Goal: Task Accomplishment & Management: Complete application form

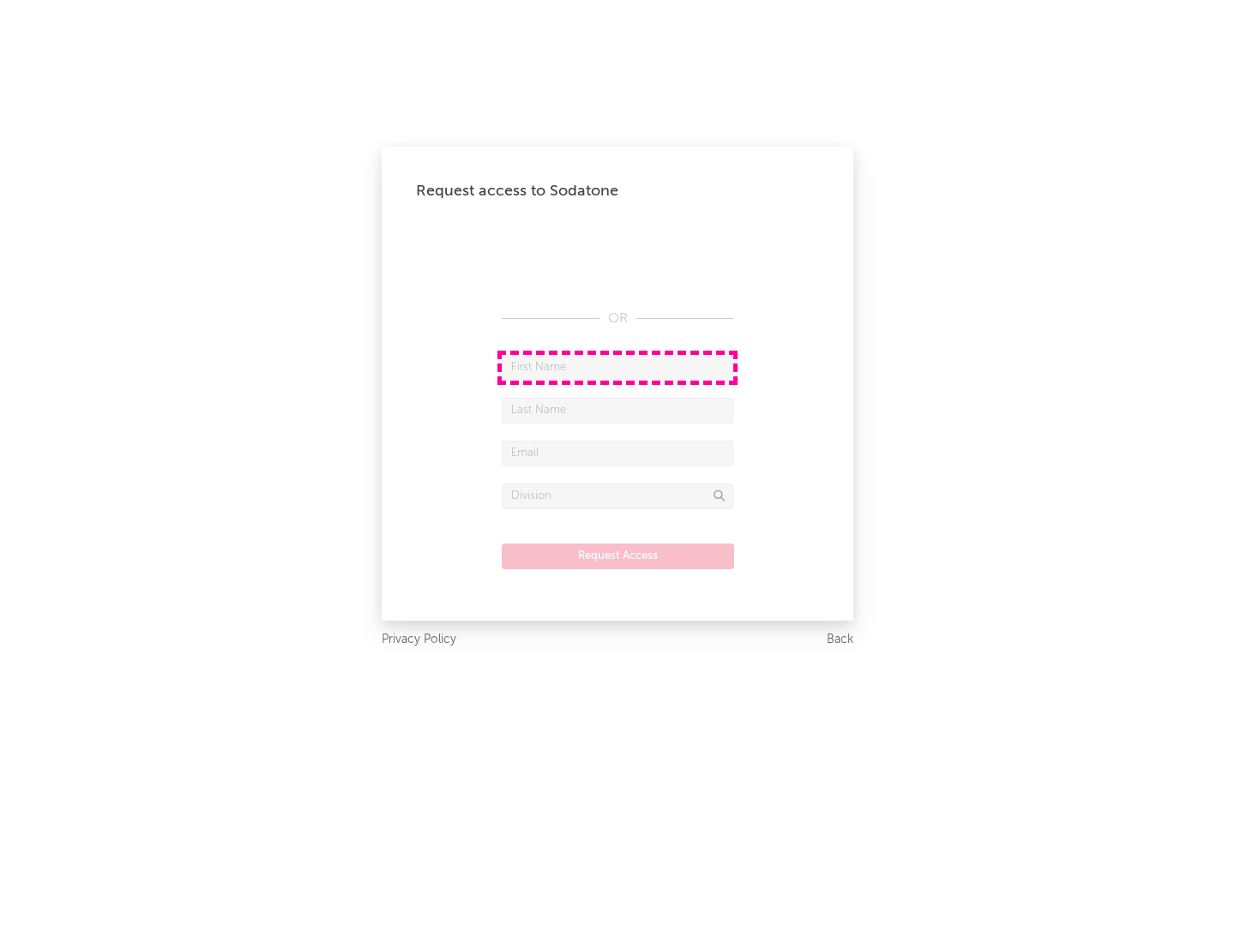
click at [617, 367] on input "text" at bounding box center [618, 368] width 232 height 26
type input "[PERSON_NAME]"
click at [617, 410] on input "text" at bounding box center [618, 411] width 232 height 26
type input "[PERSON_NAME]"
click at [617, 453] on input "text" at bounding box center [618, 454] width 232 height 26
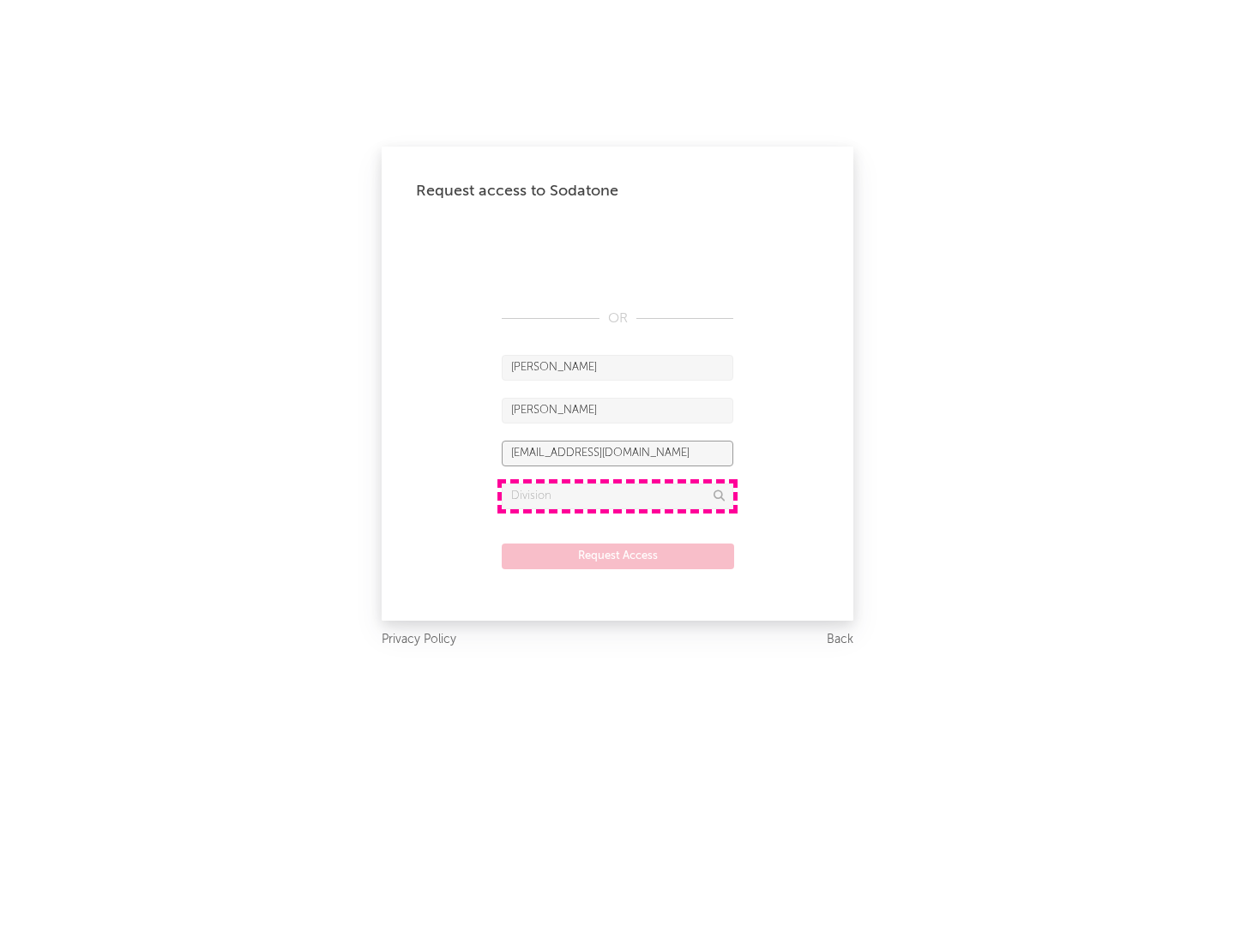
type input "[EMAIL_ADDRESS][DOMAIN_NAME]"
click at [617, 496] on input "text" at bounding box center [618, 497] width 232 height 26
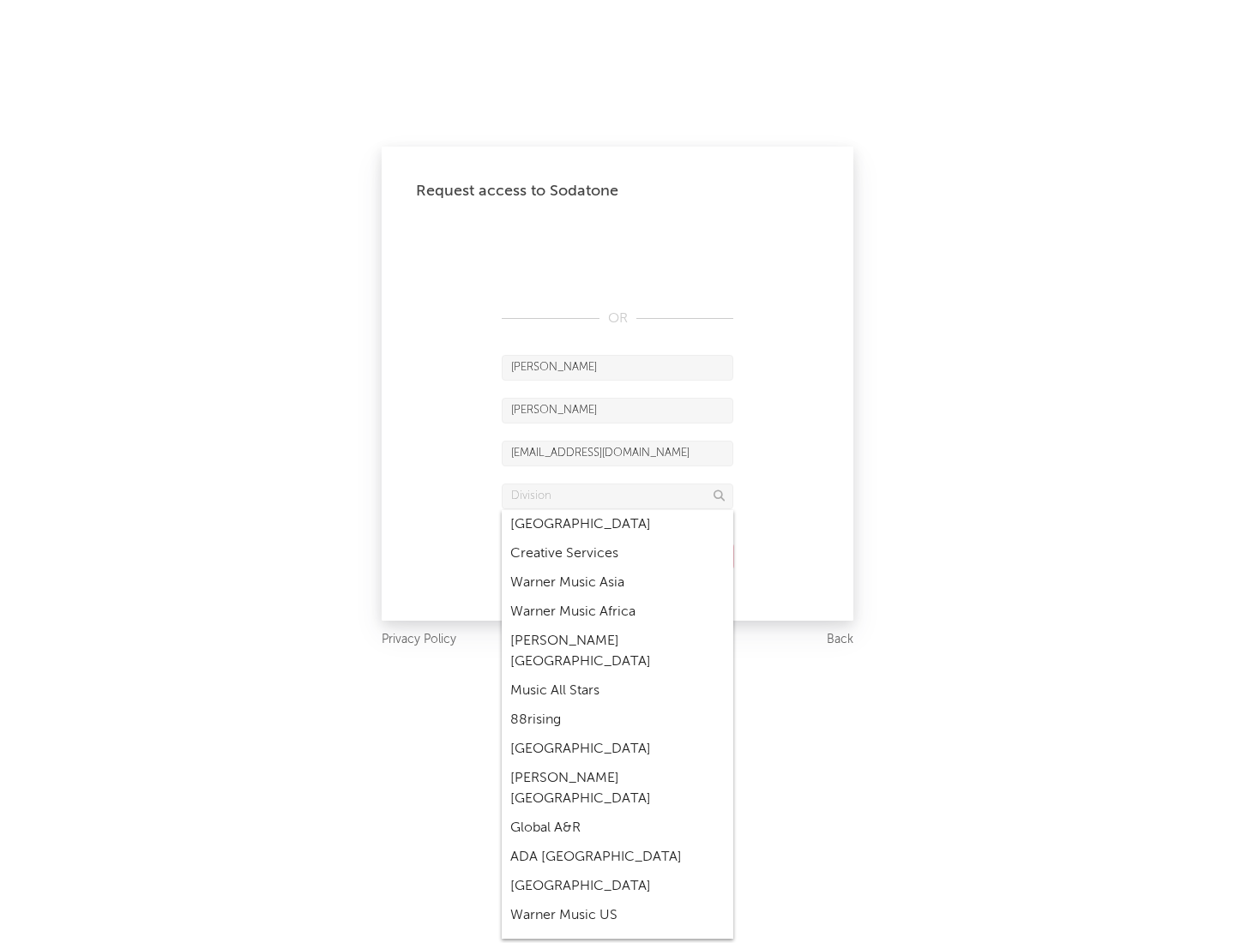
click at [617, 677] on div "Music All Stars" at bounding box center [618, 691] width 232 height 29
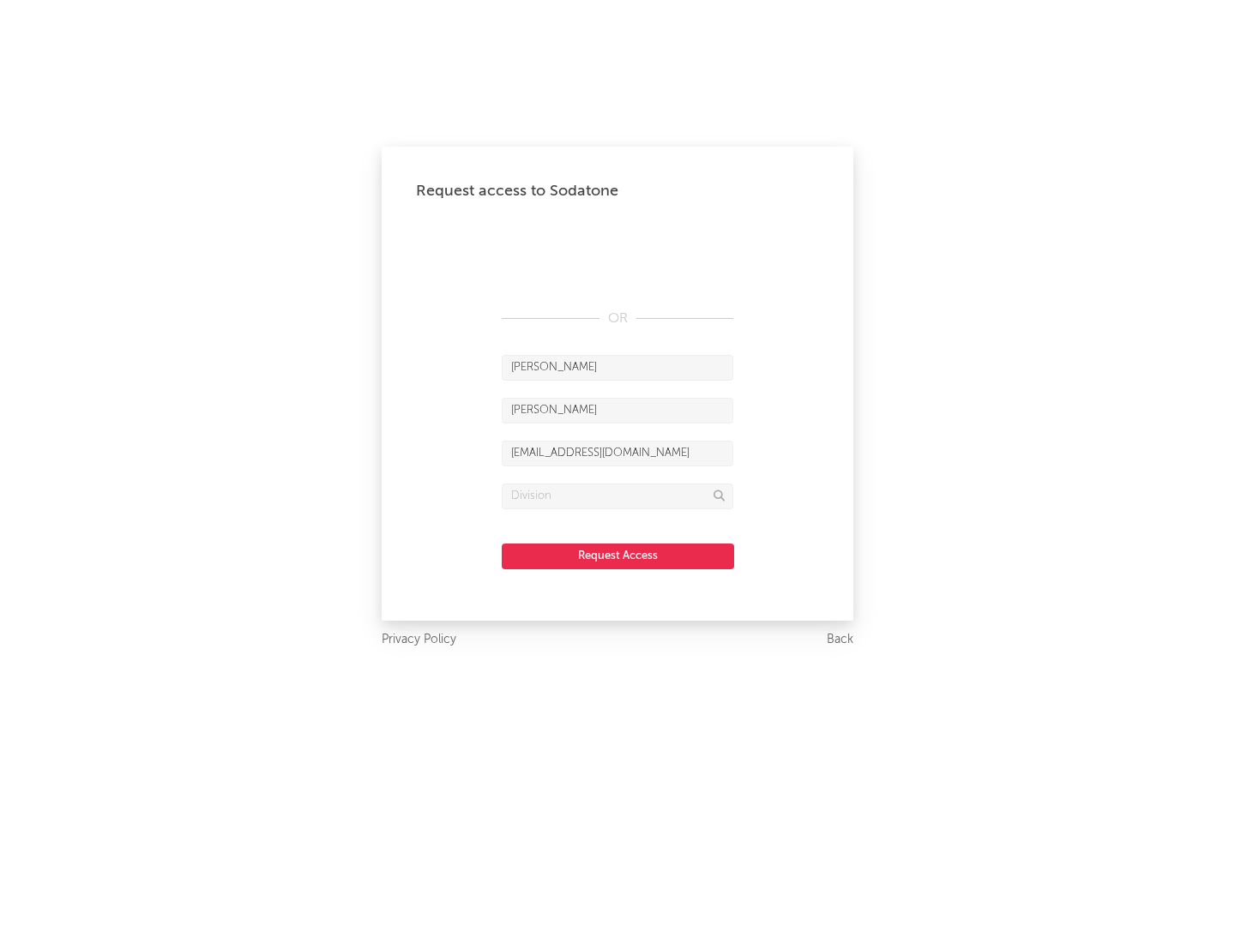
type input "Music All Stars"
click at [617, 556] on button "Request Access" at bounding box center [618, 557] width 232 height 26
